Goal: Transaction & Acquisition: Purchase product/service

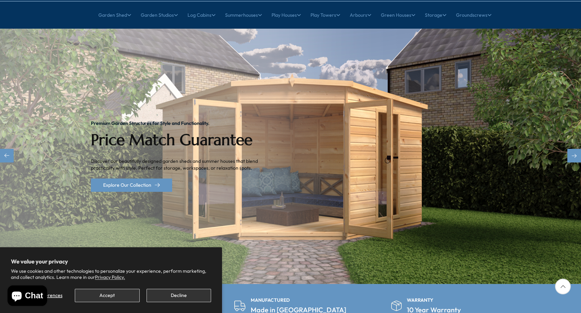
scroll to position [105, 0]
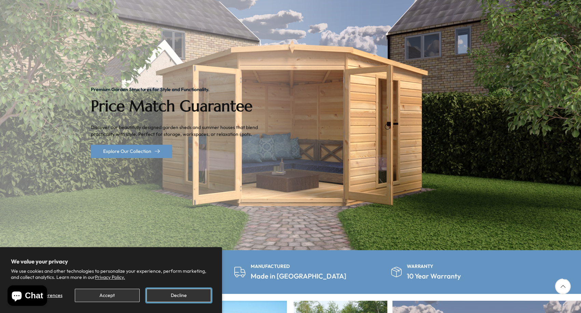
click at [169, 296] on button "Decline" at bounding box center [179, 295] width 65 height 13
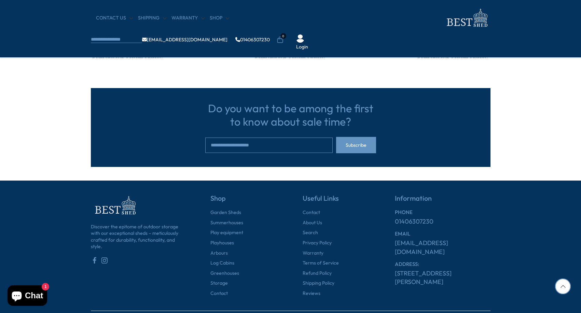
scroll to position [2118, 0]
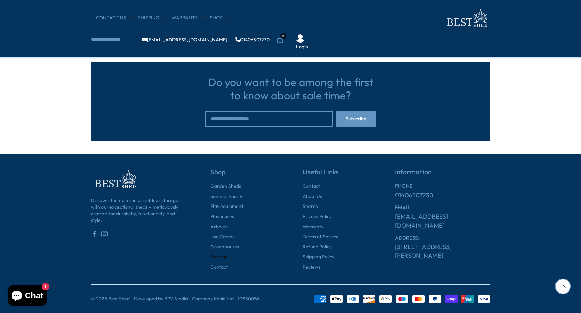
click at [220, 258] on link "Storage" at bounding box center [219, 257] width 17 height 7
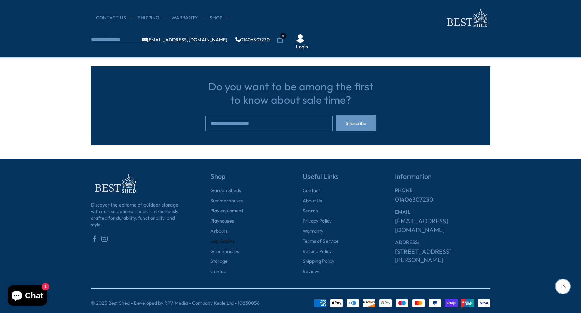
scroll to position [747, 0]
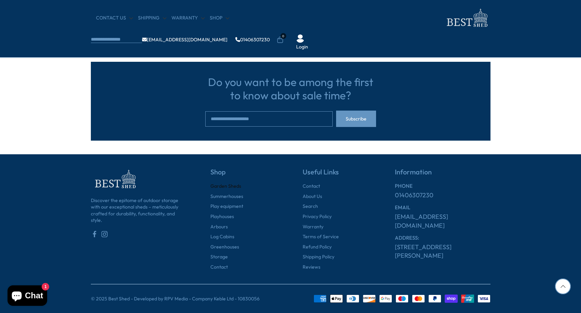
click at [222, 187] on link "Garden Sheds" at bounding box center [226, 186] width 31 height 7
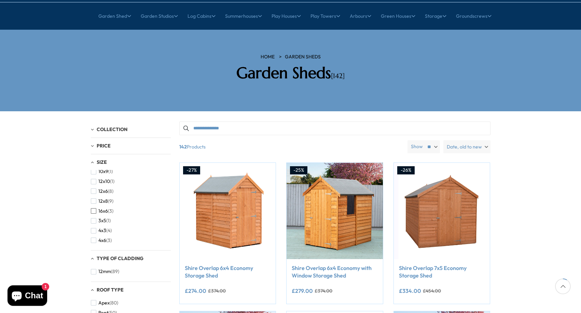
scroll to position [38, 0]
click at [94, 193] on span "button" at bounding box center [93, 195] width 5 height 5
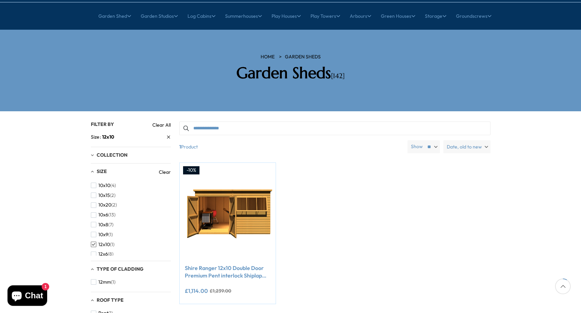
click at [94, 242] on span "button" at bounding box center [93, 244] width 5 height 5
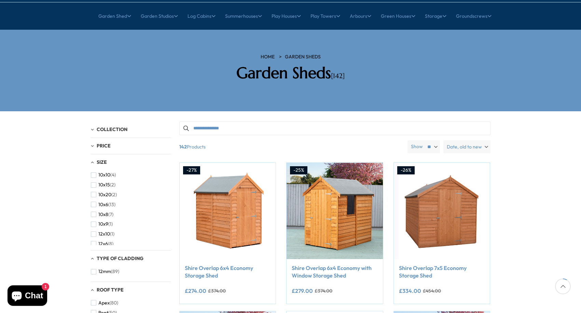
scroll to position [37, 0]
click at [94, 224] on span "button" at bounding box center [93, 226] width 5 height 5
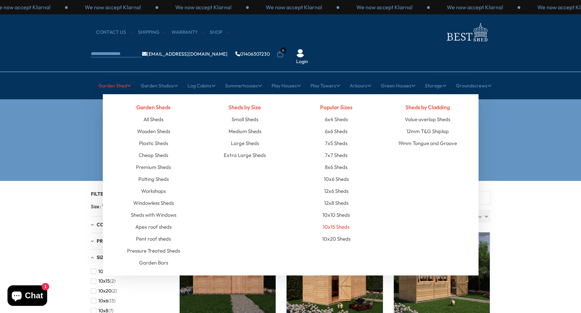
click at [336, 221] on link "10x15 Sheds" at bounding box center [336, 227] width 27 height 12
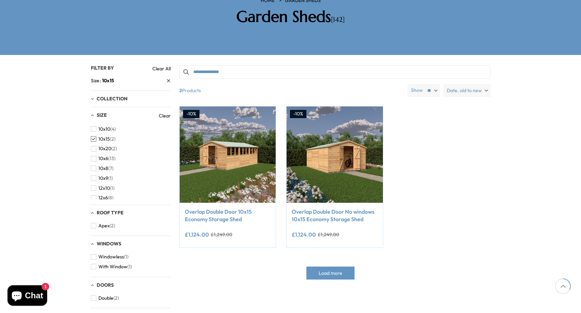
scroll to position [139, 0]
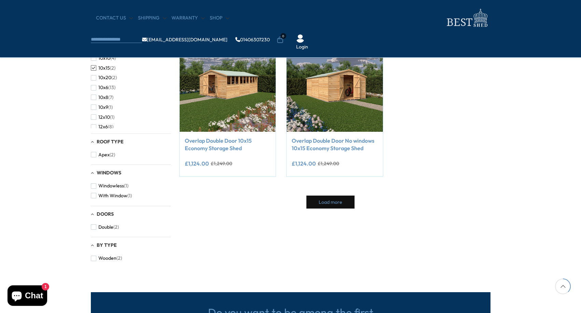
click at [334, 204] on span "Load more" at bounding box center [331, 202] width 24 height 5
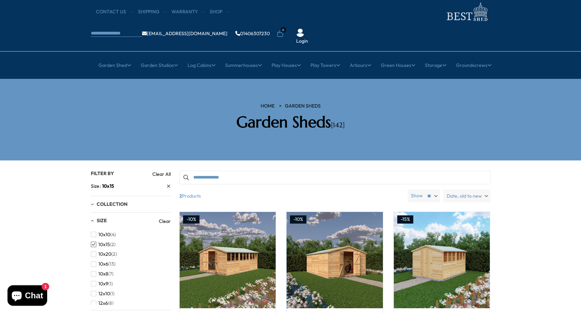
scroll to position [35, 0]
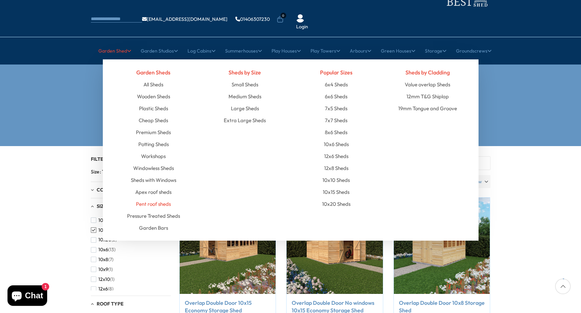
click at [152, 198] on link "Pent roof sheds" at bounding box center [153, 204] width 35 height 12
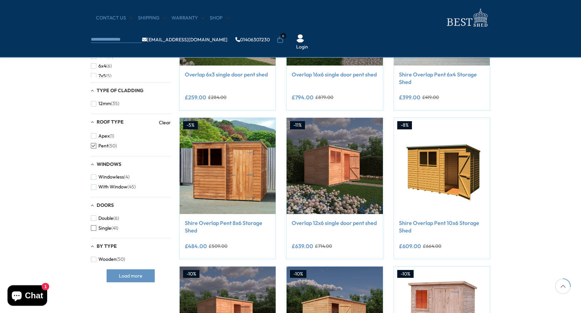
scroll to position [209, 0]
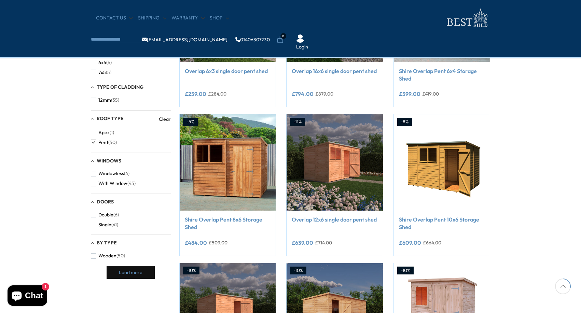
click at [128, 273] on span "Load more" at bounding box center [131, 272] width 24 height 5
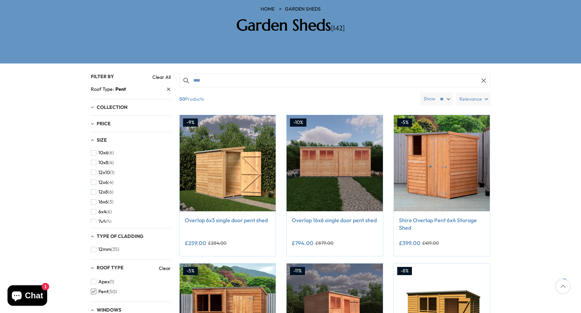
scroll to position [105, 0]
